Goal: Transaction & Acquisition: Book appointment/travel/reservation

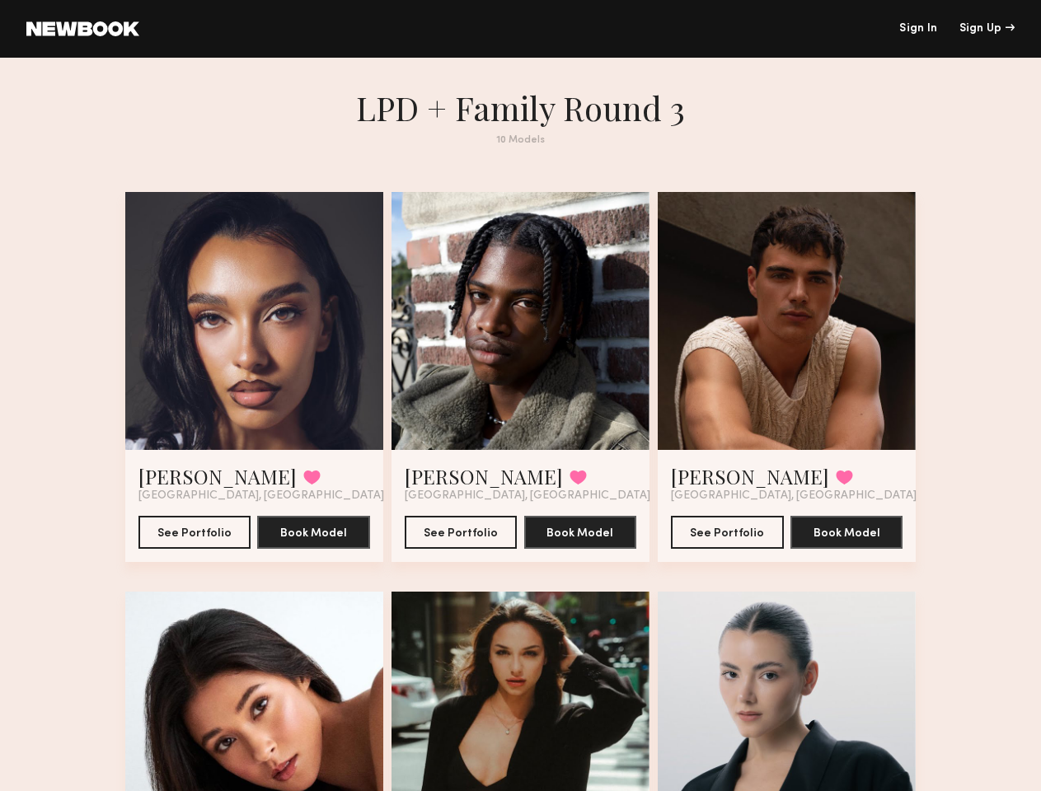
click at [986, 29] on div "Sign Up" at bounding box center [986, 29] width 55 height 12
click at [236, 331] on div at bounding box center [254, 321] width 258 height 258
click at [303, 485] on button at bounding box center [311, 477] width 17 height 15
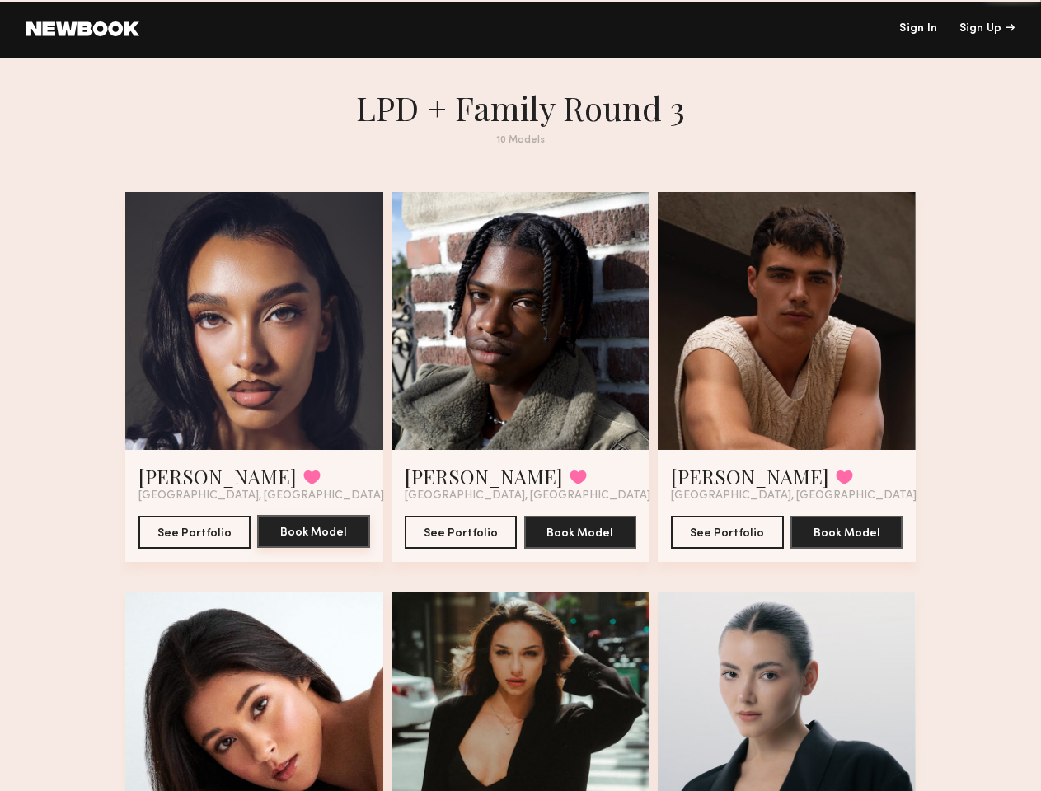
click at [300, 548] on button "Book Model" at bounding box center [313, 531] width 113 height 33
click at [520, 331] on div at bounding box center [520, 321] width 258 height 258
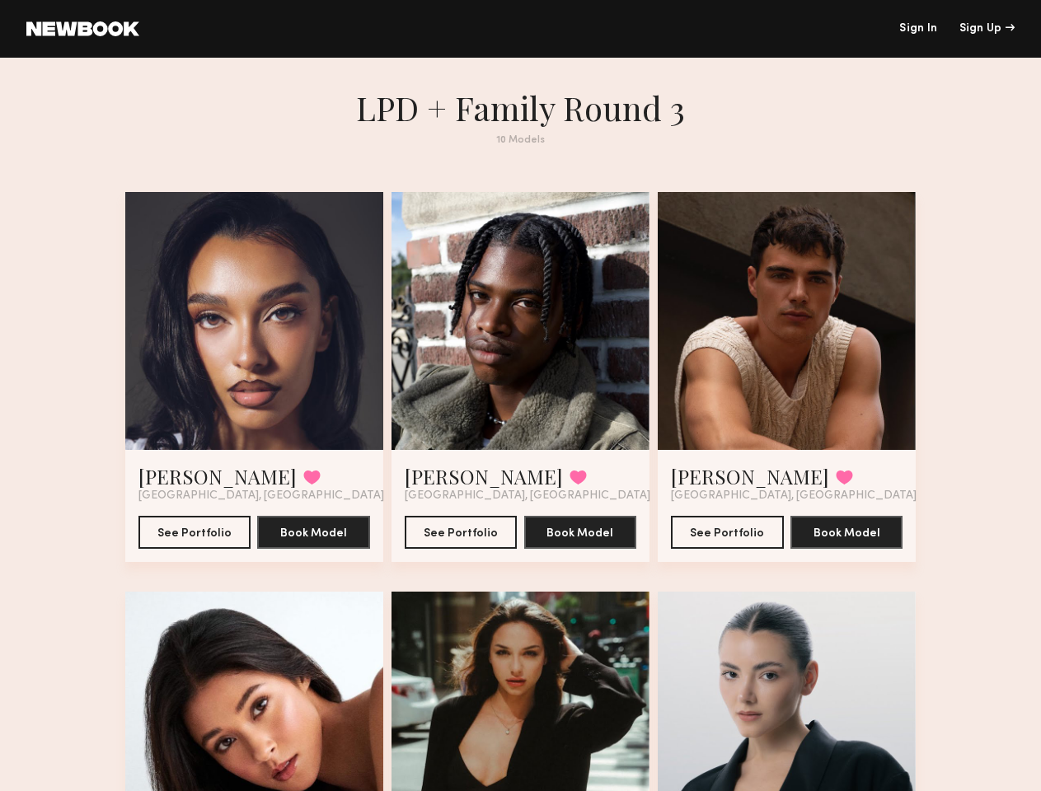
click at [569, 485] on button at bounding box center [577, 477] width 17 height 15
click at [584, 548] on button "Book Model" at bounding box center [580, 531] width 113 height 33
click at [804, 331] on div at bounding box center [787, 321] width 258 height 258
click at [836, 485] on button at bounding box center [844, 477] width 17 height 15
click at [868, 548] on button "Book Model" at bounding box center [846, 531] width 113 height 33
